Goal: Transaction & Acquisition: Purchase product/service

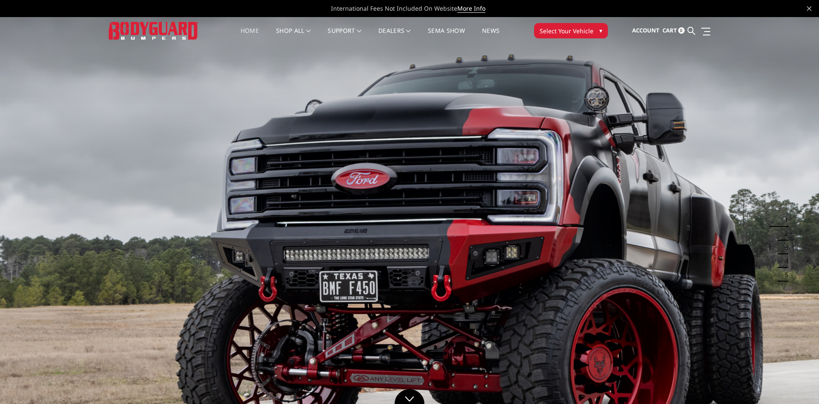
click at [729, 11] on div "International Fees Not Included On Website More Info" at bounding box center [409, 8] width 819 height 17
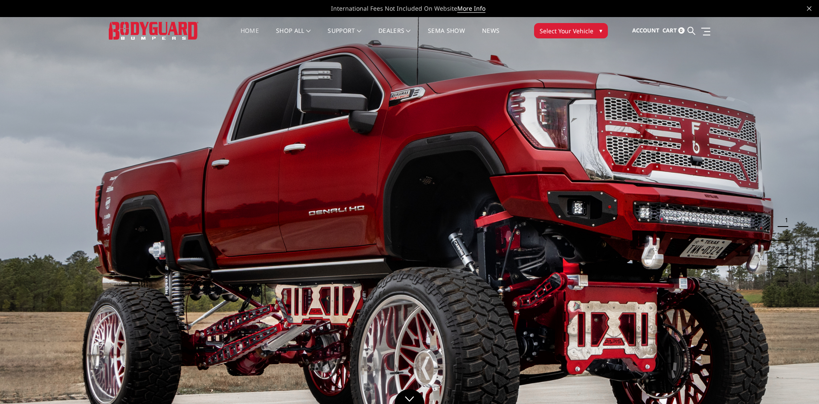
click at [728, 16] on div "International Fees Not Included On Website More Info" at bounding box center [409, 8] width 819 height 17
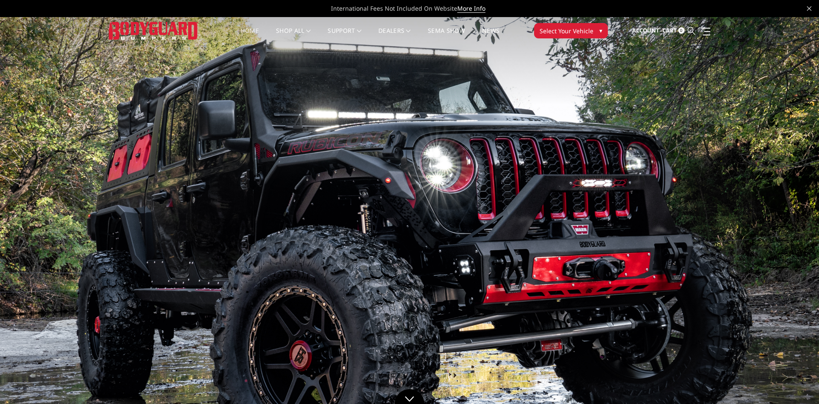
click at [690, 30] on icon at bounding box center [691, 31] width 8 height 8
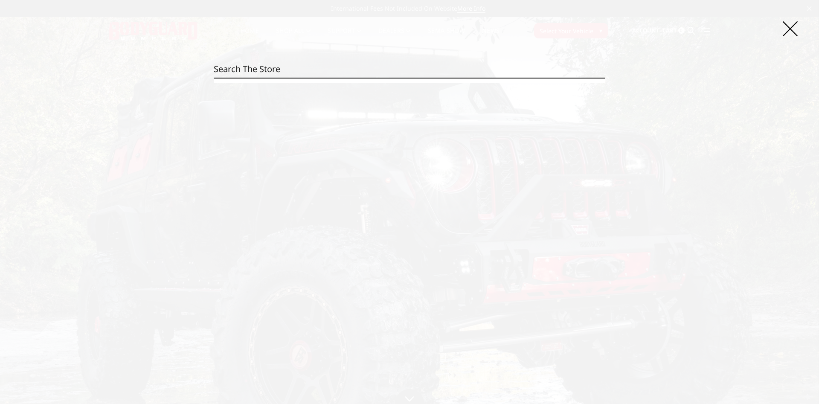
click at [249, 67] on input "Search" at bounding box center [409, 69] width 391 height 17
paste input "Bodyguard JEF23BYGMH"
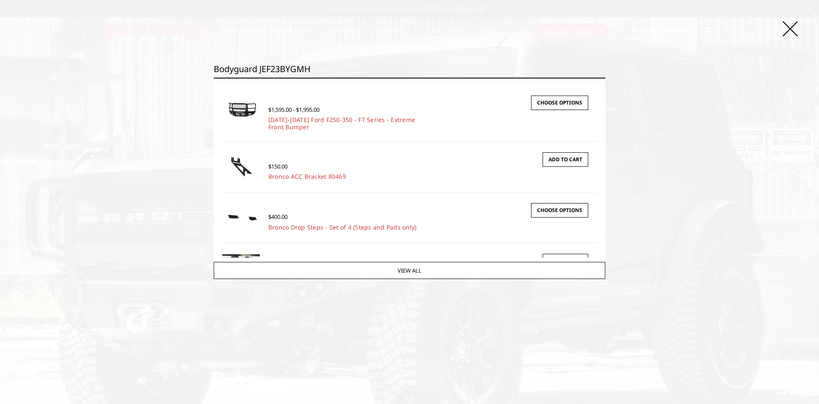
drag, startPoint x: 260, startPoint y: 69, endPoint x: 147, endPoint y: 39, distance: 116.8
click at [214, 61] on input "Bodyguard JEF23BYGMH" at bounding box center [409, 69] width 391 height 17
type input "JEF23BYGMH"
click at [605, 78] on input "Search" at bounding box center [605, 78] width 0 height 0
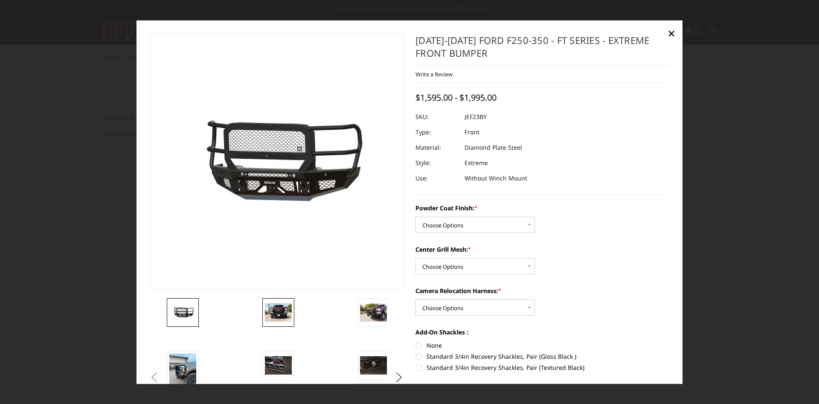
click at [281, 309] on img at bounding box center [278, 312] width 27 height 18
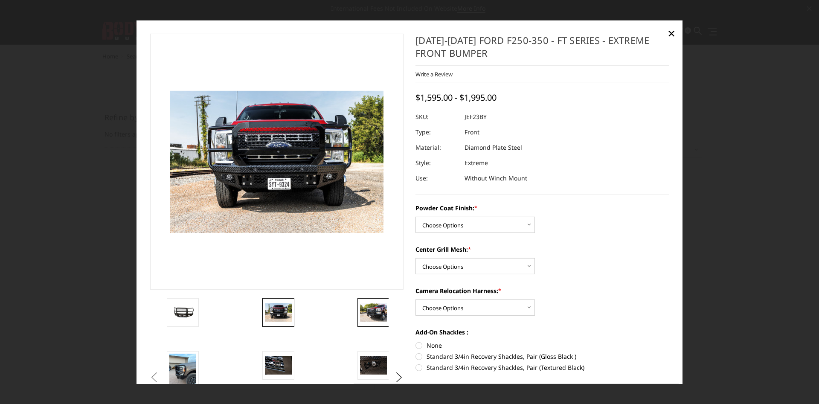
click at [379, 313] on img at bounding box center [373, 312] width 27 height 18
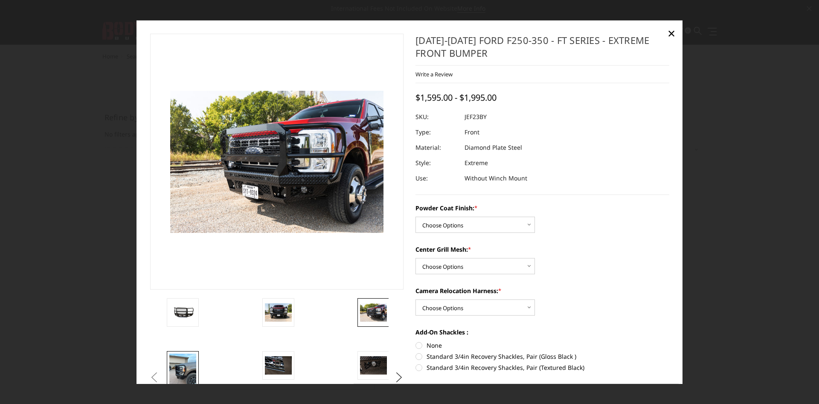
click at [186, 359] on img at bounding box center [182, 371] width 27 height 36
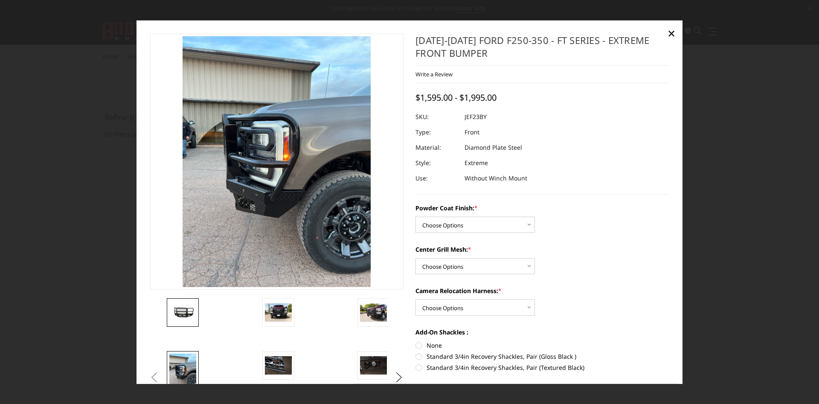
click at [183, 316] on img at bounding box center [182, 312] width 27 height 12
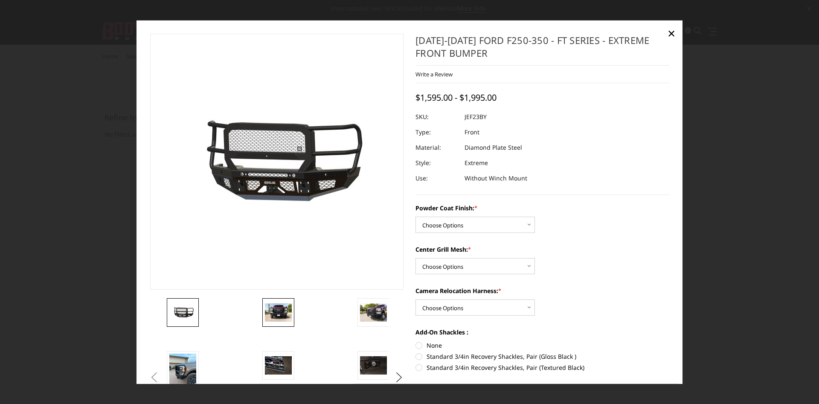
click at [276, 315] on img at bounding box center [278, 312] width 27 height 18
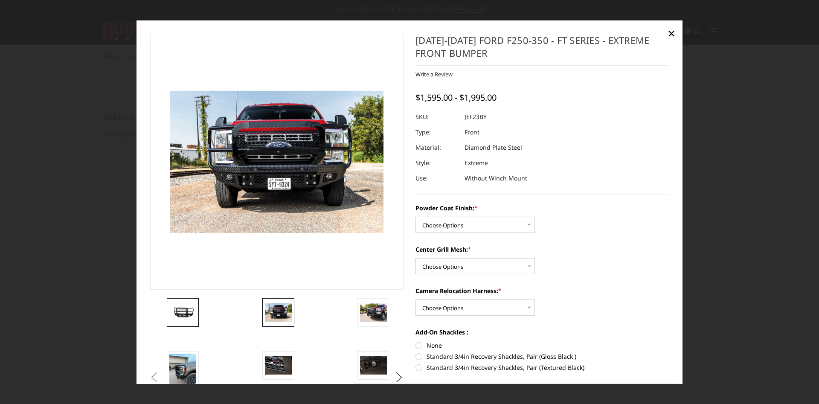
click at [185, 311] on img at bounding box center [182, 312] width 27 height 12
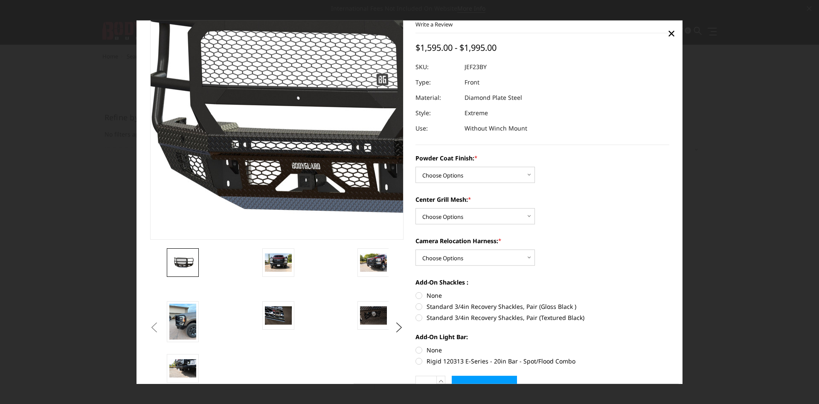
scroll to position [97, 0]
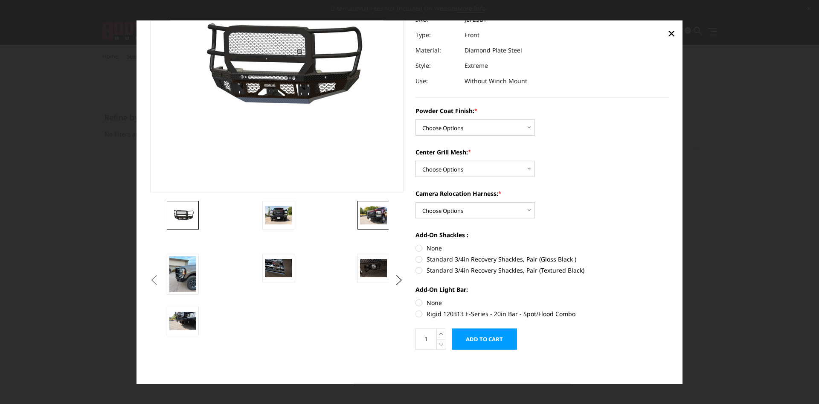
click at [374, 214] on img at bounding box center [373, 215] width 27 height 18
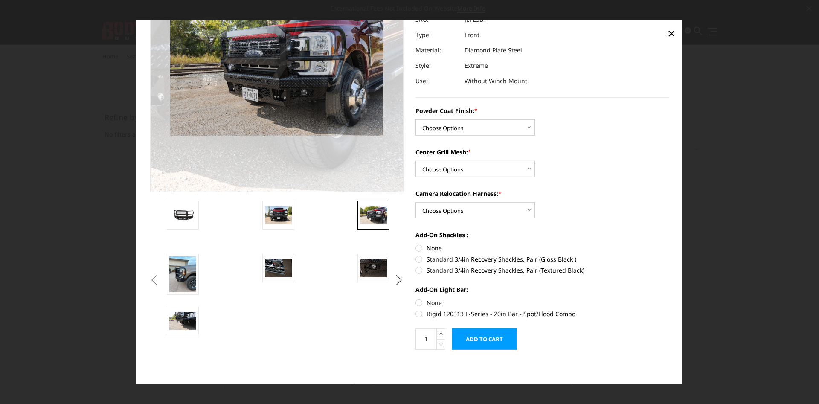
scroll to position [0, 0]
